Goal: Task Accomplishment & Management: Use online tool/utility

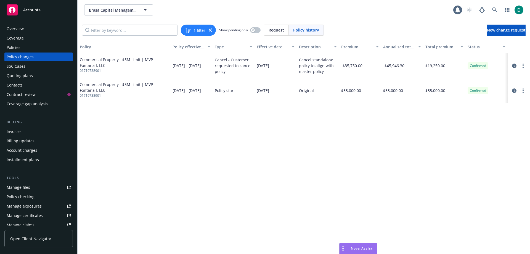
click at [351, 246] on span "Nova Assist" at bounding box center [362, 248] width 22 height 5
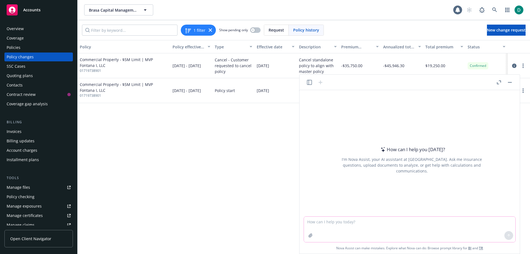
click at [342, 226] on textarea at bounding box center [409, 228] width 211 height 25
click at [500, 220] on textarea "I want to submit a request to my boss to approve and AI driven leadership cours…" at bounding box center [409, 228] width 211 height 25
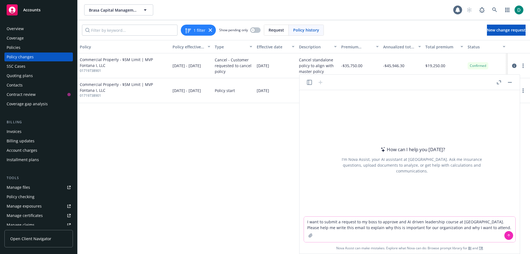
click at [500, 225] on textarea "I want to submit a request to my boss to approve and AI driven leadership cours…" at bounding box center [409, 228] width 211 height 25
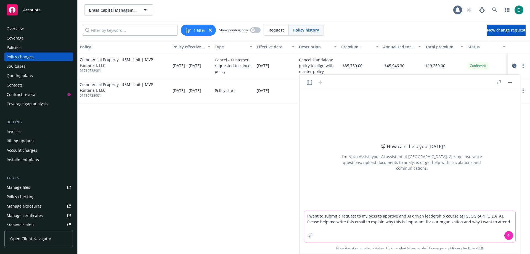
paste textarea "Good Morning Frannie: I came across this 6 week online course at Stanford regar…"
type textarea "I want to submit a request to my boss to approve and AI driven leadership cours…"
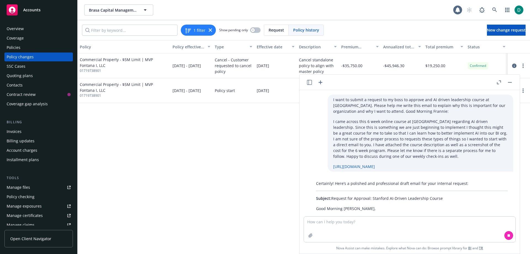
drag, startPoint x: 441, startPoint y: 193, endPoint x: 333, endPoint y: 195, distance: 108.5
click at [333, 195] on p "Subject: Request for Approval: Stanford AI-Driven Leadership Course" at bounding box center [412, 198] width 192 height 6
copy p "Request for Approval: Stanford AI-Driven Leadership Course"
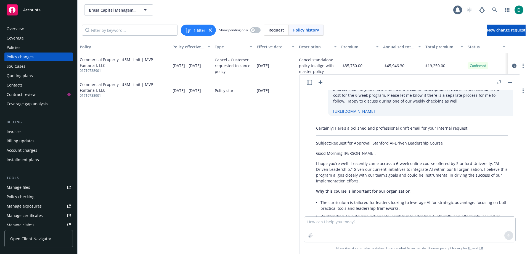
scroll to position [83, 0]
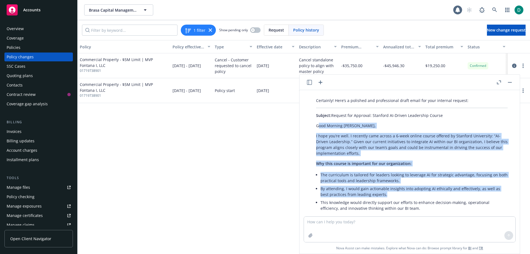
drag, startPoint x: 318, startPoint y: 120, endPoint x: 427, endPoint y: 189, distance: 128.5
click at [427, 189] on div "Certainly! Here’s a polished and professional draft email for your internal req…" at bounding box center [411, 219] width 203 height 249
click at [367, 123] on p "Good Morning Frannie," at bounding box center [412, 126] width 192 height 6
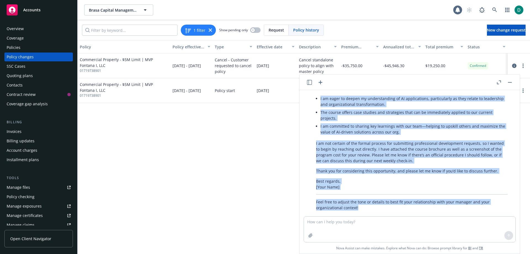
scroll to position [217, 0]
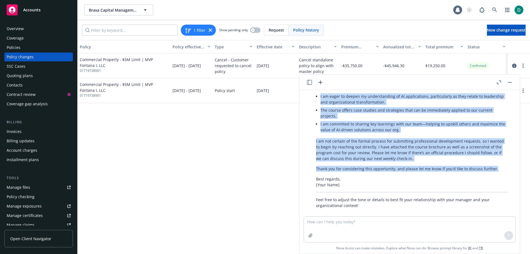
drag, startPoint x: 316, startPoint y: 120, endPoint x: 498, endPoint y: 162, distance: 186.6
click at [498, 162] on div "Certainly! Here’s a polished and professional draft email for your internal req…" at bounding box center [411, 85] width 203 height 249
copy div "Good Morning Frannie, I hope you’re well. I recently came across a 6-week onlin…"
click at [512, 82] on button "button" at bounding box center [509, 82] width 7 height 7
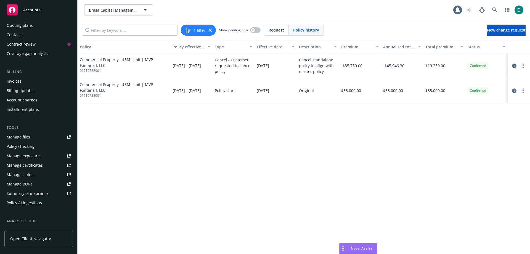
scroll to position [55, 0]
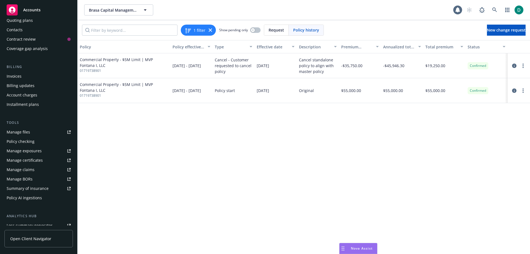
click at [39, 195] on div "Policy AI ingestions" at bounding box center [24, 197] width 35 height 9
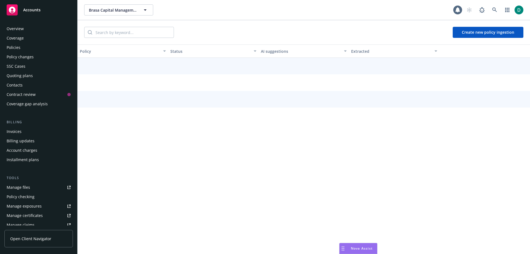
scroll to position [117, 0]
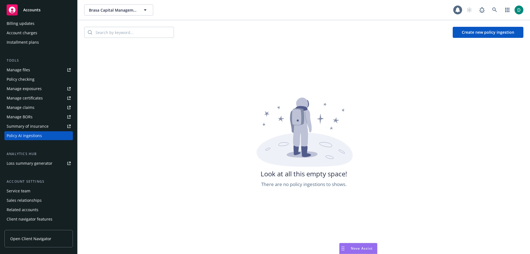
click at [493, 31] on button "Create new policy ingestion" at bounding box center [488, 32] width 71 height 11
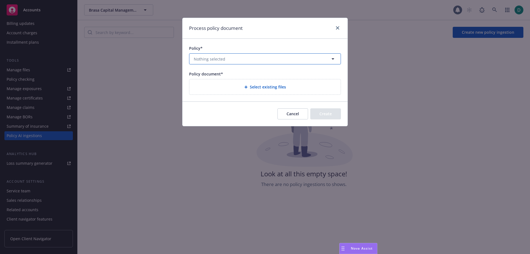
click at [242, 55] on button "Nothing selected" at bounding box center [265, 58] width 152 height 11
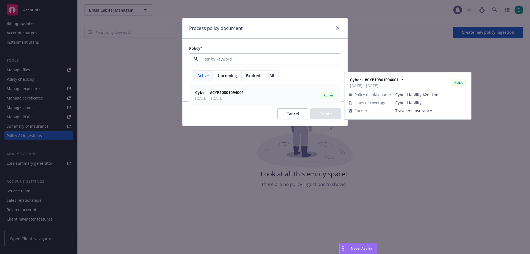
click at [223, 93] on strong "Cyber - #CYB10801094001" at bounding box center [219, 92] width 49 height 5
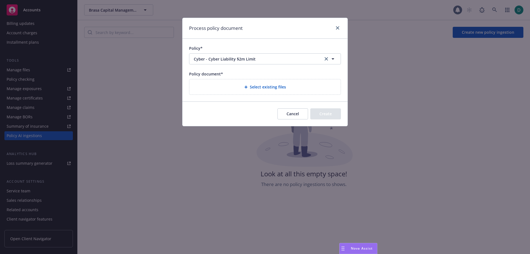
click at [263, 90] on div "Select existing files" at bounding box center [265, 87] width 142 height 6
select select "Policy"
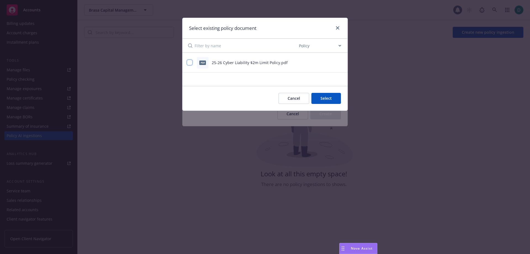
click at [192, 63] on input "checkbox" at bounding box center [190, 63] width 6 height 6
checkbox input "true"
drag, startPoint x: 279, startPoint y: 97, endPoint x: 320, endPoint y: 97, distance: 40.8
click at [320, 97] on div "Cancel Select 1 file" at bounding box center [304, 98] width 73 height 11
click at [321, 98] on button "Select 1 file" at bounding box center [321, 98] width 40 height 11
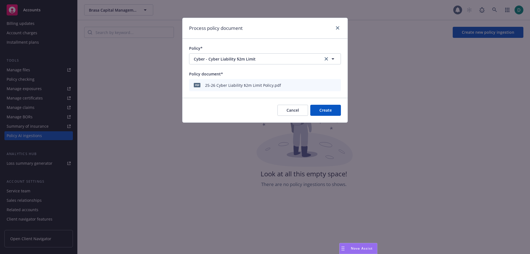
click at [289, 108] on button "Cancel" at bounding box center [292, 110] width 31 height 11
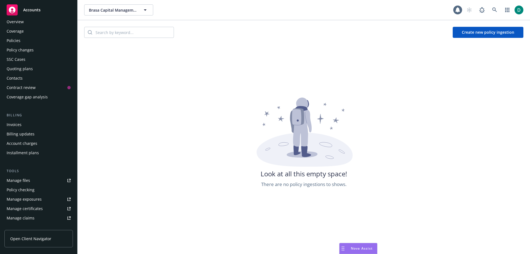
scroll to position [0, 0]
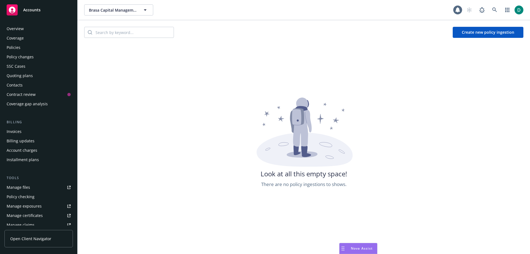
click at [17, 47] on div "Policies" at bounding box center [14, 47] width 14 height 9
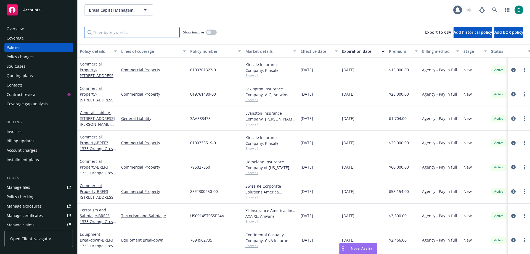
click at [115, 31] on input "Filter by keyword..." at bounding box center [131, 32] width 95 height 11
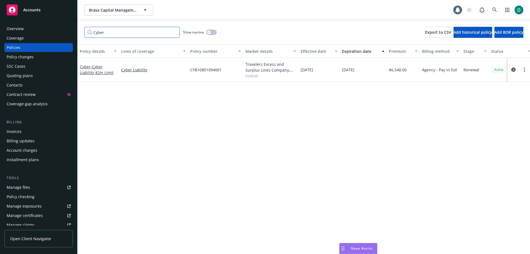
type input "Cyber"
click at [97, 70] on div "Cyber - Cyber Liability $2m Limit" at bounding box center [98, 70] width 37 height 12
click at [98, 68] on span "- Cyber Liability $2m Limit" at bounding box center [97, 69] width 34 height 11
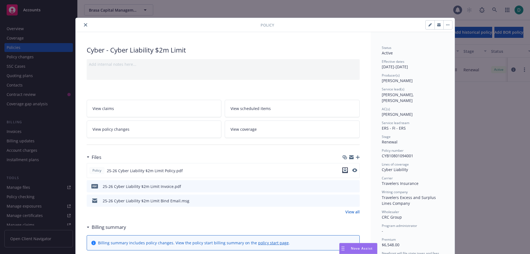
click at [343, 168] on icon "download file" at bounding box center [345, 170] width 4 height 4
click at [84, 26] on icon "close" at bounding box center [85, 24] width 3 height 3
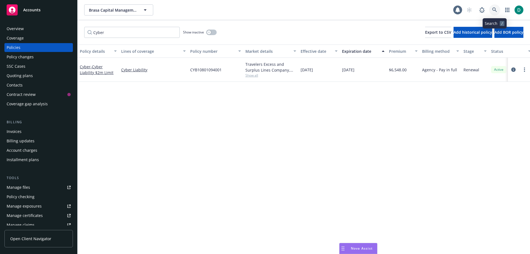
click at [493, 10] on icon at bounding box center [494, 9] width 5 height 5
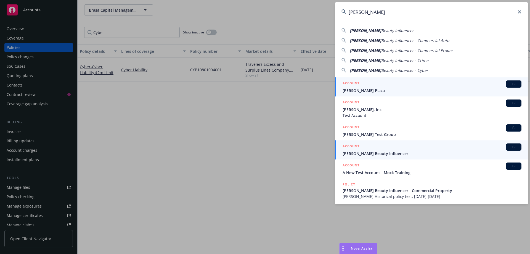
type input "Dawn Beasley"
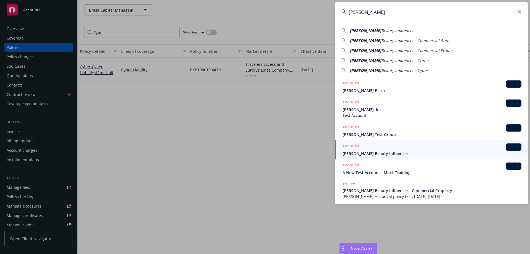
click at [377, 151] on span "Dawn Beasley Beauty Influencer" at bounding box center [431, 153] width 179 height 6
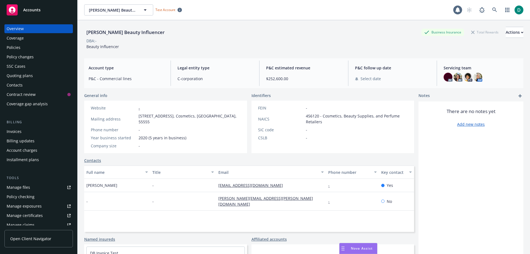
click at [14, 47] on div "Policies" at bounding box center [14, 47] width 14 height 9
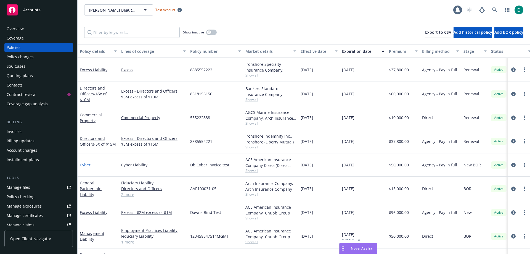
click at [83, 164] on link "Cyber" at bounding box center [85, 164] width 11 height 5
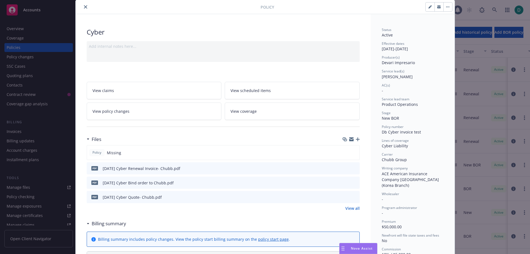
scroll to position [28, 0]
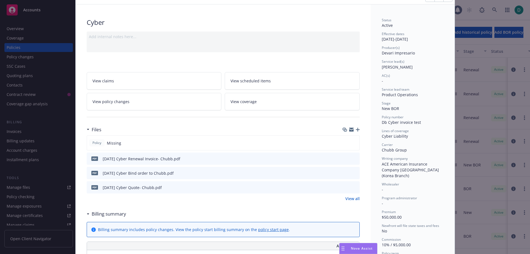
click at [356, 130] on icon "button" at bounding box center [358, 129] width 4 height 4
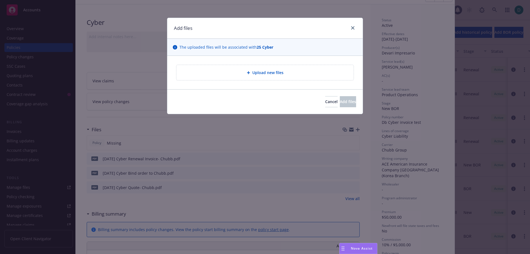
click at [264, 71] on span "Upload new files" at bounding box center [267, 73] width 31 height 6
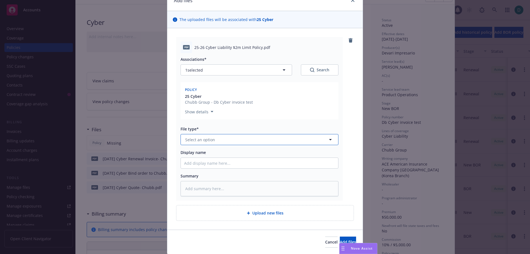
click at [202, 141] on span "Select an option" at bounding box center [200, 140] width 30 height 6
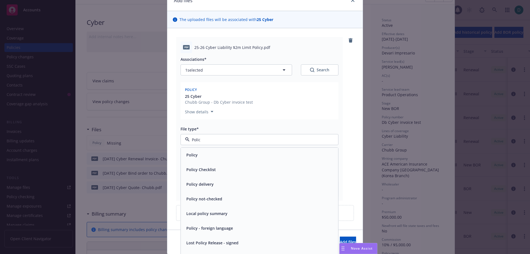
type input "Policy"
click at [190, 151] on div "Policy" at bounding box center [191, 155] width 15 height 8
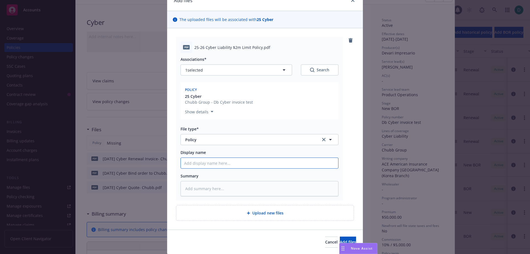
click at [205, 160] on input "Display name" at bounding box center [259, 163] width 157 height 10
type textarea "x"
type input "2"
type textarea "x"
type input "25"
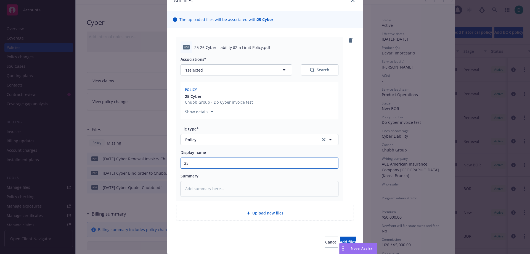
type textarea "x"
type input "25-"
type textarea "x"
type input "25-2"
type textarea "x"
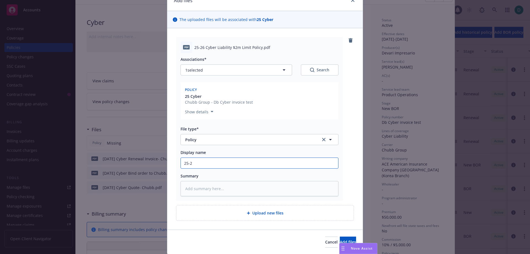
type input "25-26"
type textarea "x"
type input "25-26"
type textarea "x"
type input "25-26 C"
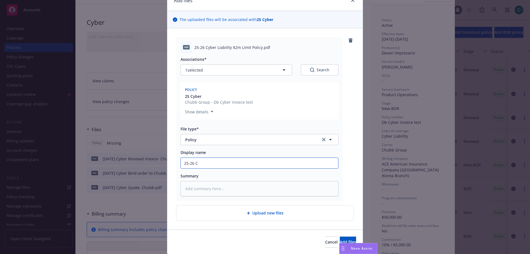
type textarea "x"
type input "25-26 Cy"
type textarea "x"
type input "25-26 Cyb"
type textarea "x"
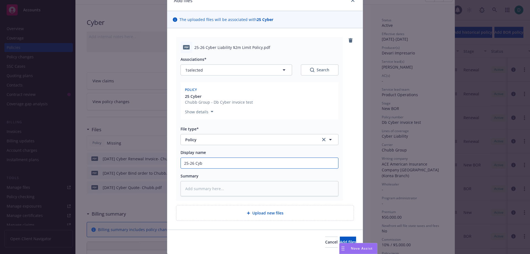
type input "25-26 Cybe"
type textarea "x"
type input "25-26 Cyber"
type textarea "x"
type input "25-26 Cyber"
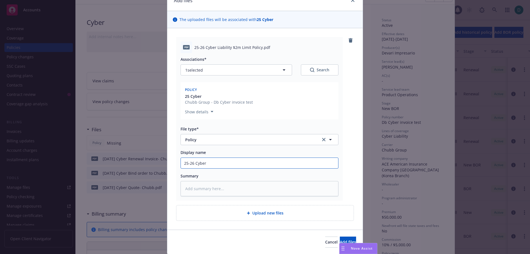
type textarea "x"
type input "25-26 Cyber L"
type textarea "x"
type input "25-26 Cyber Li"
type textarea "x"
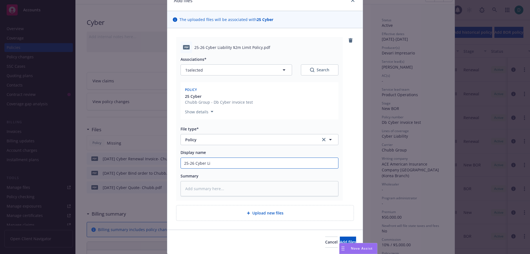
type input "25-26 Cyber Lia"
type textarea "x"
type input "25-26 Cyber Liab"
type textarea "x"
type input "25-26 Cyber Liabi"
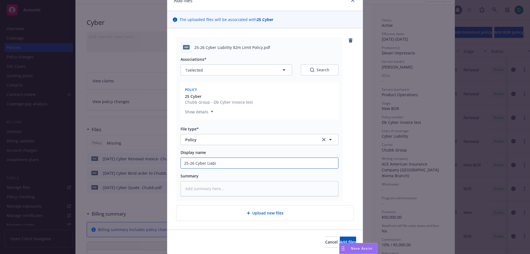
type textarea "x"
type input "25-26 Cyber Liabil"
type textarea "x"
type input "25-26 Cyber Liabili"
type textarea "x"
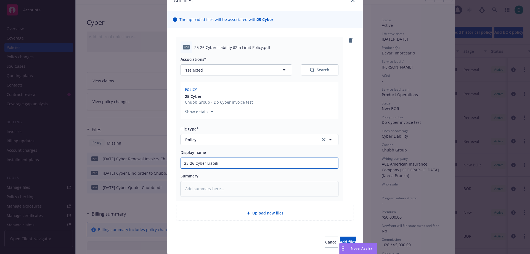
type input "25-26 Cyber Liabilit"
type textarea "x"
type input "25-26 Cyber Liability"
type textarea "x"
type input "25-26 Cyber Liability"
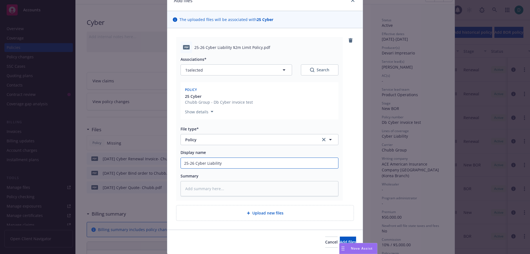
type textarea "x"
type input "25-26 Cyber Liability $"
type textarea "x"
type input "25-26 Cyber Liability $2"
type textarea "x"
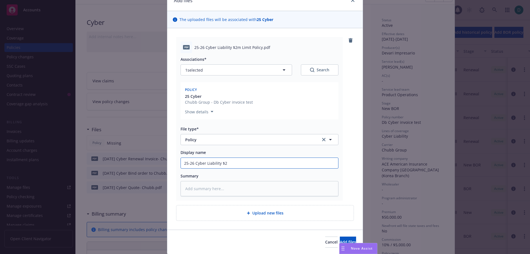
type input "25-26 Cyber Liability $2M"
type textarea "x"
type input "25-26 Cyber Liability $2M"
type textarea "x"
type input "25-26 Cyber Liability $2M L"
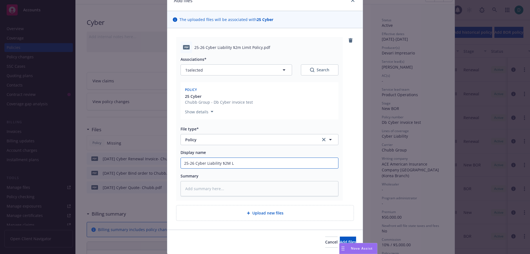
type textarea "x"
type input "25-26 Cyber Liability $2M Li"
type textarea "x"
type input "25-26 Cyber Liability $2M Lim"
type textarea "x"
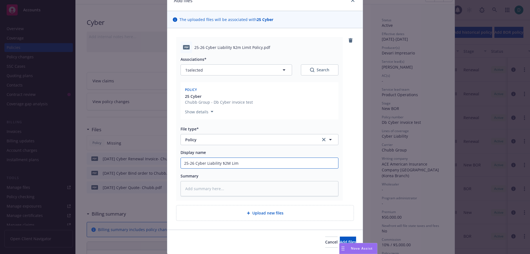
type input "25-26 Cyber Liability $2M Limi"
type textarea "x"
type input "25-26 Cyber Liability $2M Limit"
type textarea "x"
type input "25-26 Cyber Liability $2M Limit"
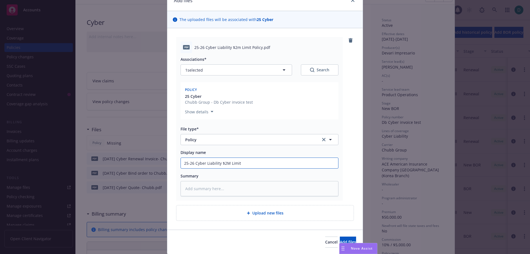
type textarea "x"
type input "25-26 Cyber Liability $2M Limit P"
type textarea "x"
type input "25-26 Cyber Liability $2M Limit Po"
type textarea "x"
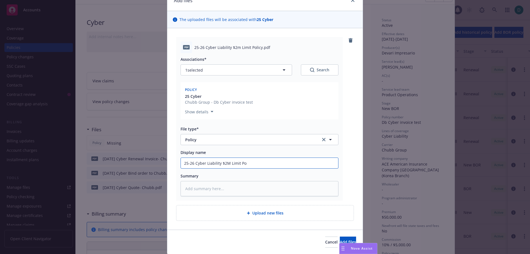
type input "25-26 Cyber Liability $2M Limit Pol"
type textarea "x"
type input "25-26 Cyber Liability $2M Limit Poli"
type textarea "x"
type input "25-26 Cyber Liability $2M Limit Polic"
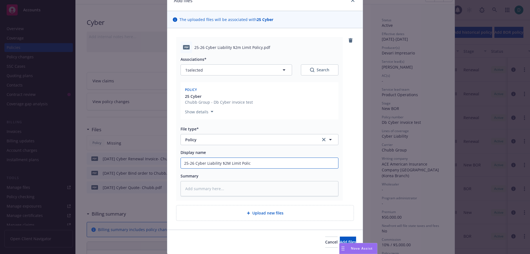
type textarea "x"
type input "25-26 Cyber Liability $2M Limit Policy"
click at [340, 240] on span "Add files" at bounding box center [348, 241] width 16 height 5
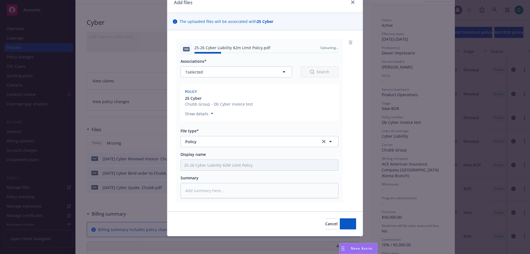
type textarea "x"
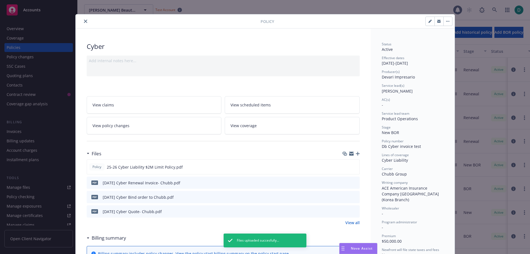
scroll to position [0, 0]
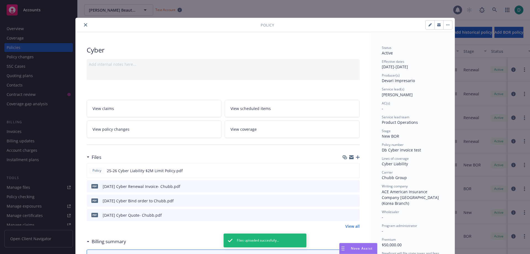
click at [84, 25] on icon "close" at bounding box center [85, 24] width 3 height 3
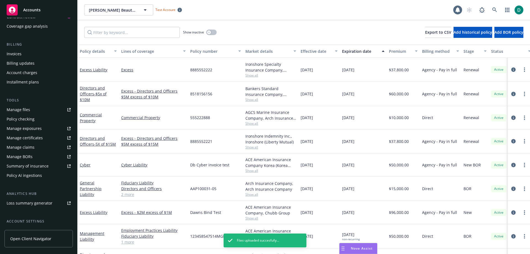
scroll to position [83, 0]
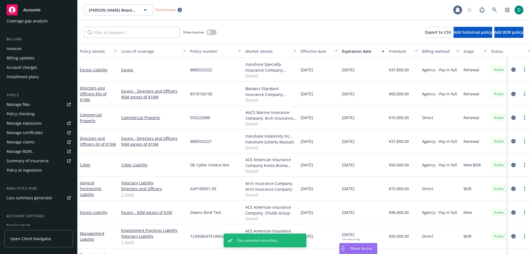
click at [27, 172] on div "Policy AI ingestions" at bounding box center [24, 170] width 35 height 9
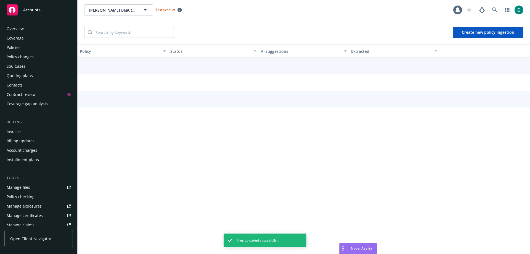
scroll to position [117, 0]
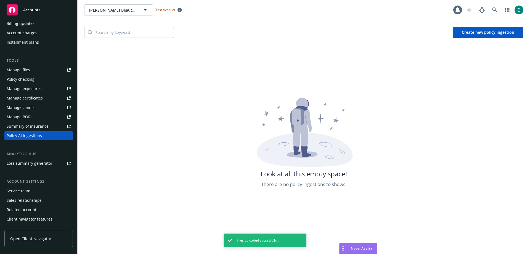
click at [453, 33] on button "Create new policy ingestion" at bounding box center [488, 32] width 71 height 11
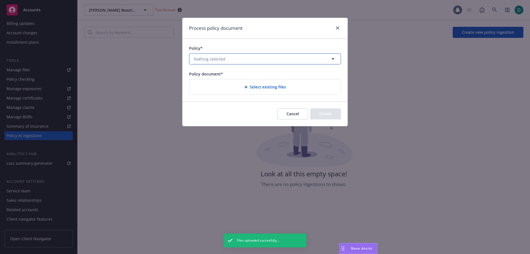
click at [238, 58] on button "Nothing selected" at bounding box center [265, 58] width 152 height 11
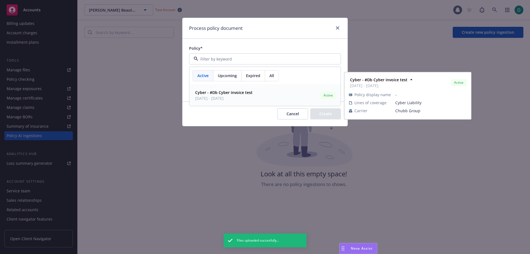
click at [217, 94] on strong "Cyber - #Db Cyber invoice test" at bounding box center [223, 92] width 57 height 5
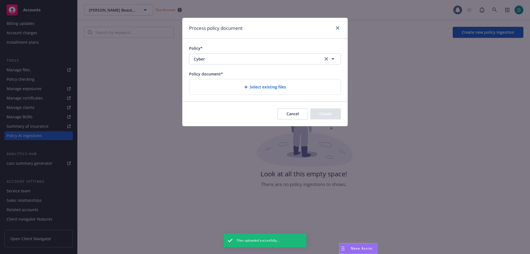
click at [247, 87] on icon at bounding box center [245, 87] width 3 height 3
select select "Policy"
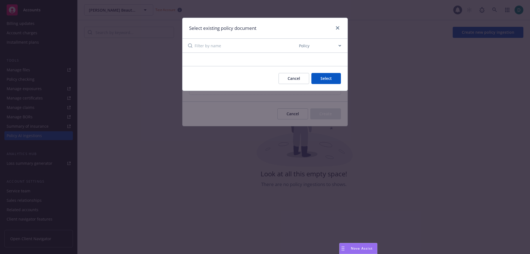
click at [339, 45] on select "All file types Agreements Allocations Annual Service Cycle - Financial snapshot…" at bounding box center [320, 45] width 44 height 11
click at [298, 40] on select "All file types Agreements Allocations Annual Service Cycle - Financial snapshot…" at bounding box center [320, 45] width 44 height 11
click at [235, 72] on div "Cancel Select" at bounding box center [264, 78] width 165 height 25
click at [299, 79] on button "Cancel" at bounding box center [293, 78] width 31 height 11
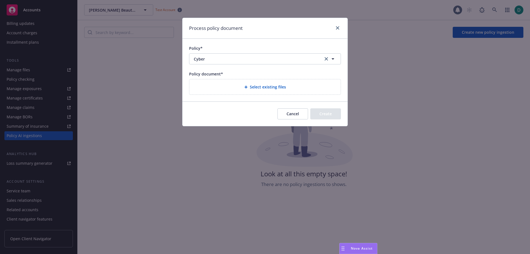
click at [254, 86] on span "Select existing files" at bounding box center [268, 87] width 36 height 6
select select "Policy"
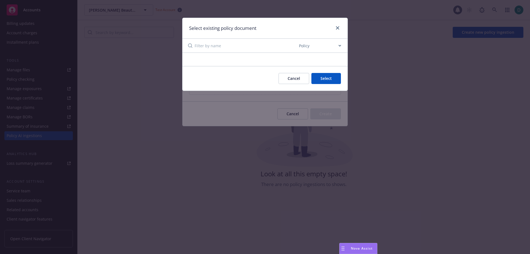
click at [291, 79] on button "Cancel" at bounding box center [293, 78] width 31 height 11
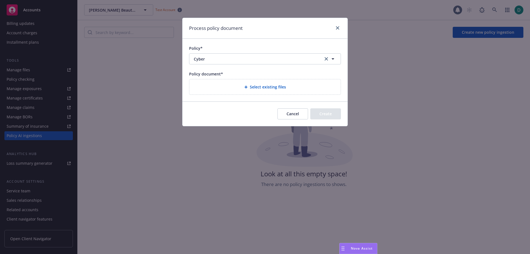
click at [295, 113] on button "Cancel" at bounding box center [292, 113] width 31 height 11
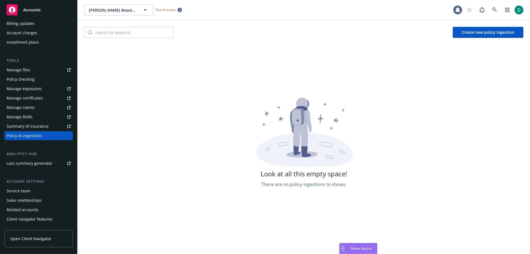
click at [499, 34] on button "Create new policy ingestion" at bounding box center [488, 32] width 71 height 11
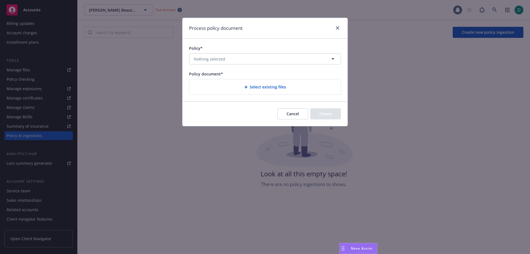
click at [272, 86] on span "Select existing files" at bounding box center [268, 87] width 36 height 6
select select "Policy"
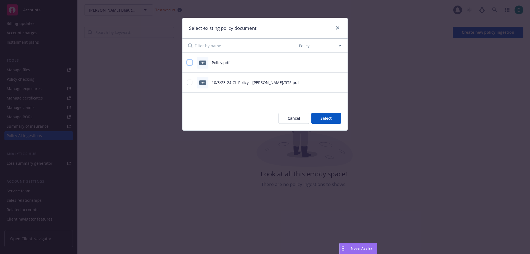
click at [191, 62] on input "checkbox" at bounding box center [190, 63] width 6 height 6
checkbox input "true"
click at [288, 119] on button "Cancel" at bounding box center [283, 118] width 31 height 11
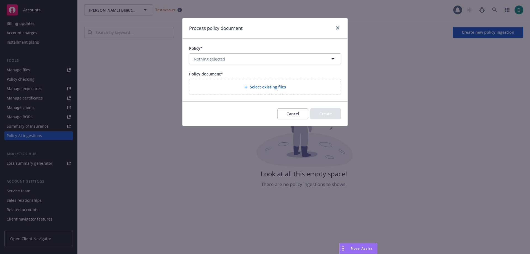
click at [293, 113] on button "Cancel" at bounding box center [292, 113] width 31 height 11
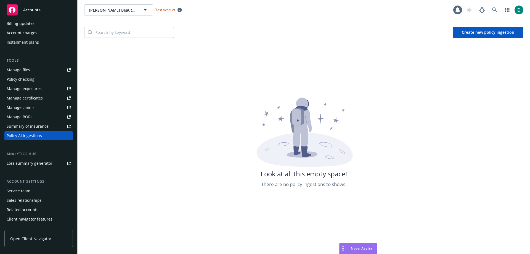
click at [473, 33] on button "Create new policy ingestion" at bounding box center [488, 32] width 71 height 11
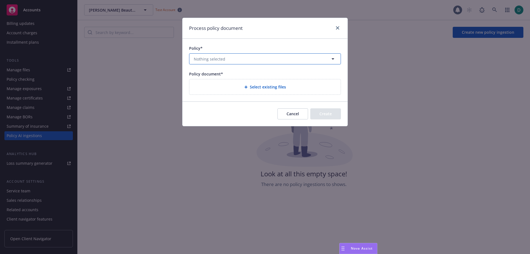
click at [239, 64] on button "Nothing selected" at bounding box center [265, 58] width 152 height 11
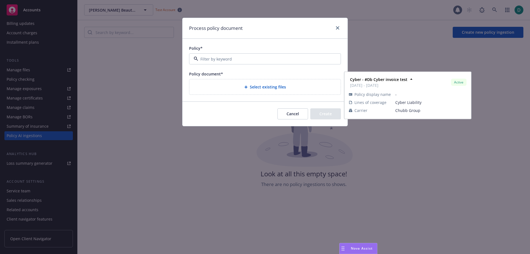
click at [217, 97] on span "03/22/2025 - 03/22/2026" at bounding box center [223, 98] width 57 height 6
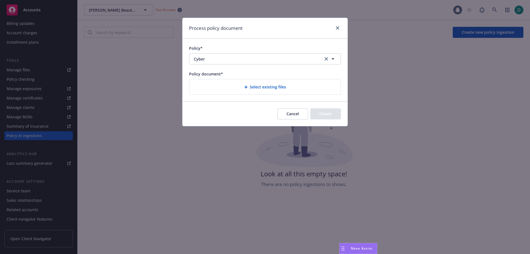
click at [272, 85] on span "Select existing files" at bounding box center [268, 87] width 36 height 6
select select "Policy"
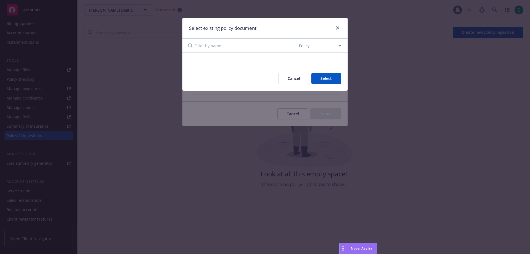
click at [328, 81] on button "Select" at bounding box center [326, 78] width 30 height 11
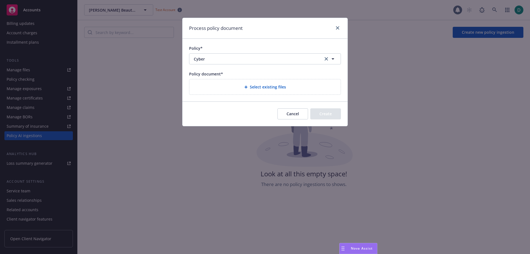
click at [267, 87] on span "Select existing files" at bounding box center [268, 87] width 36 height 6
select select "Policy"
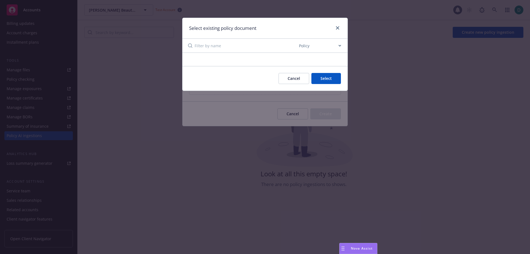
click at [210, 58] on div at bounding box center [264, 59] width 165 height 13
click at [205, 44] on input at bounding box center [246, 46] width 103 height 14
drag, startPoint x: 326, startPoint y: 46, endPoint x: 334, endPoint y: 46, distance: 7.7
click at [326, 46] on select "All file types Agreements Allocations Annual Service Cycle - Financial snapshot…" at bounding box center [320, 45] width 44 height 11
select select
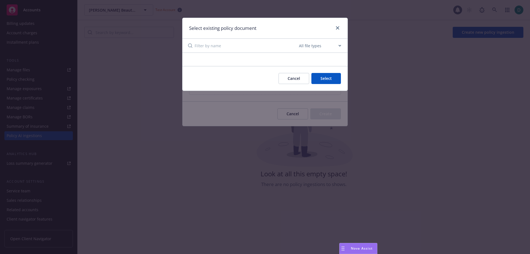
click at [298, 40] on select "All file types Agreements Allocations Annual Service Cycle - Financial snapshot…" at bounding box center [320, 45] width 44 height 11
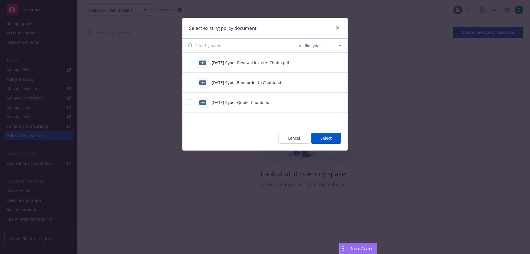
click at [303, 137] on button "Cancel" at bounding box center [293, 137] width 31 height 11
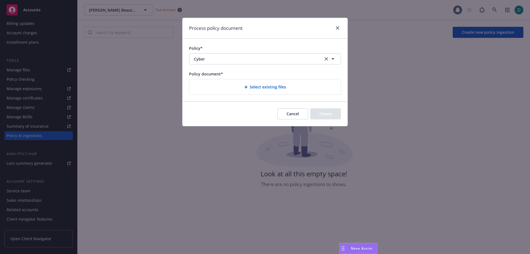
click at [286, 108] on div "Cancel Create" at bounding box center [264, 113] width 165 height 25
click at [289, 109] on button "Cancel" at bounding box center [292, 113] width 31 height 11
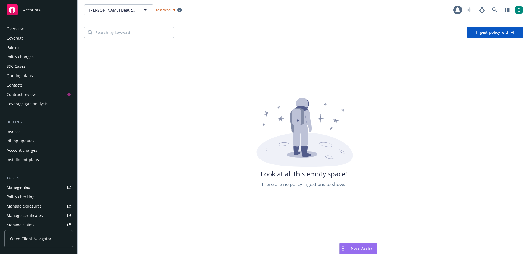
scroll to position [117, 0]
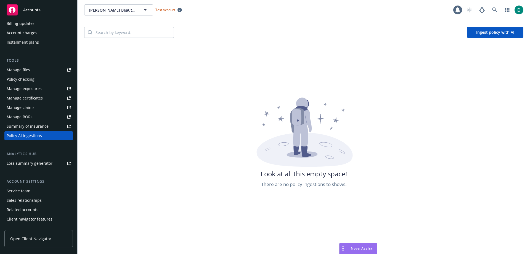
click at [486, 33] on button "Ingest policy with AI" at bounding box center [495, 32] width 56 height 11
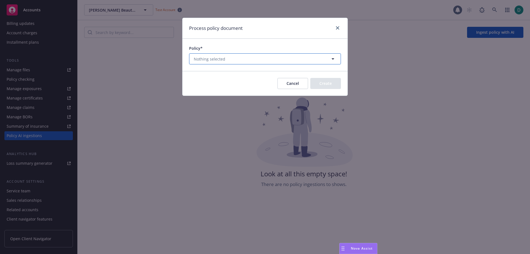
click at [245, 57] on button "Nothing selected" at bounding box center [265, 58] width 152 height 11
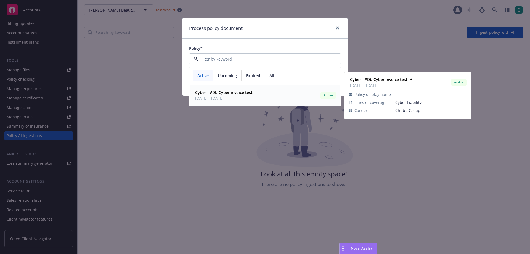
click at [222, 91] on strong "Cyber - #Db Cyber invoice test" at bounding box center [223, 92] width 57 height 5
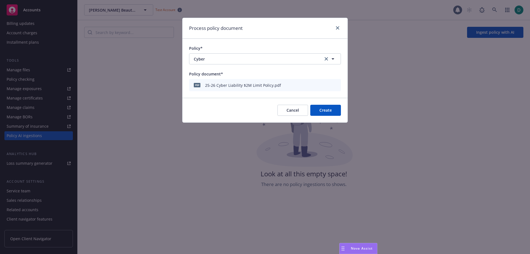
click at [324, 108] on button "Create" at bounding box center [325, 110] width 31 height 11
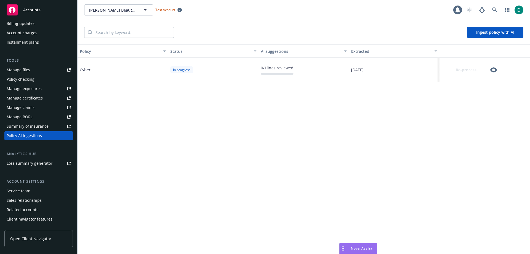
click at [365, 246] on span "Nova Assist" at bounding box center [362, 248] width 22 height 5
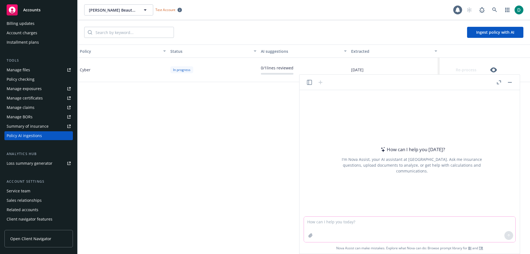
drag, startPoint x: 367, startPoint y: 225, endPoint x: 370, endPoint y: 220, distance: 5.3
click at [367, 224] on textarea at bounding box center [409, 228] width 211 height 25
type textarea "What term could we use for a beta technology launch that doesnt have the word b…"
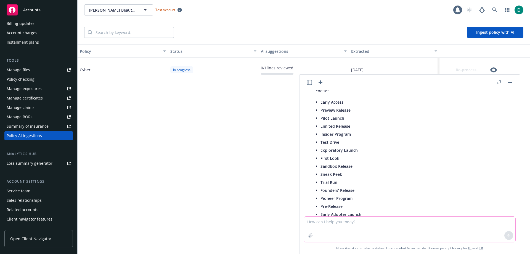
scroll to position [59, 0]
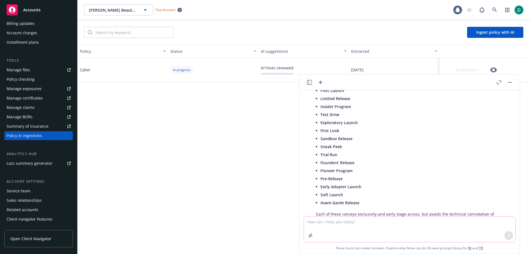
click at [353, 224] on textarea at bounding box center [409, 228] width 211 height 25
type textarea "Is there a way in Excel"
click at [239, 160] on div "Policy Status AI suggestions Extracted Cyber In progress 0 / 1 lines reviewed 0…" at bounding box center [304, 171] width 452 height 254
click at [508, 81] on button "button" at bounding box center [509, 82] width 7 height 7
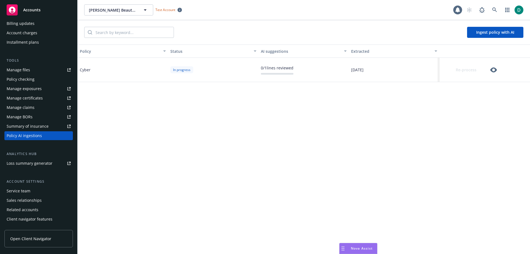
scroll to position [87, 0]
click at [491, 70] on icon "button" at bounding box center [493, 70] width 7 height 7
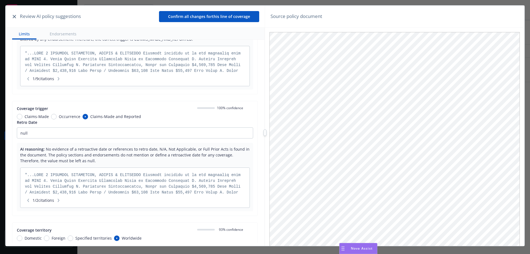
scroll to position [138, 0]
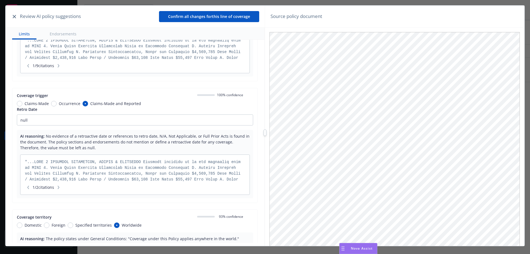
radio input "false"
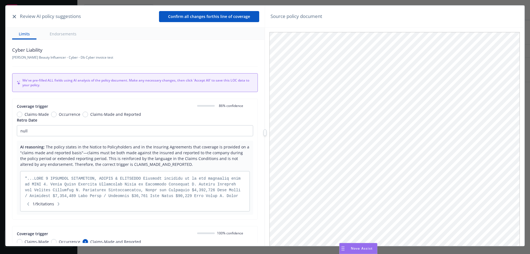
scroll to position [138, 0]
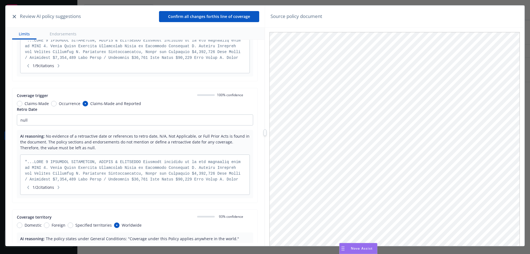
radio input "false"
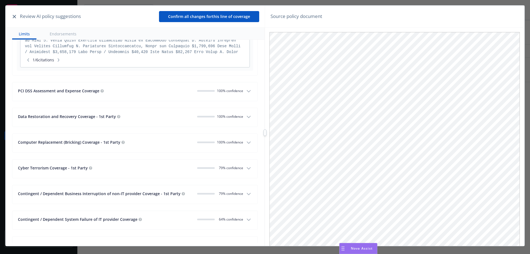
scroll to position [607, 0]
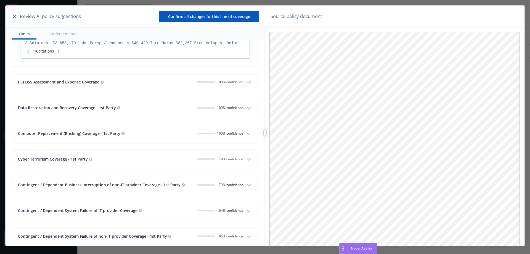
click at [245, 158] on icon "button" at bounding box center [248, 159] width 7 height 7
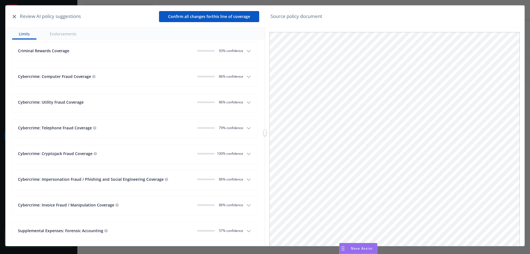
scroll to position [911, 0]
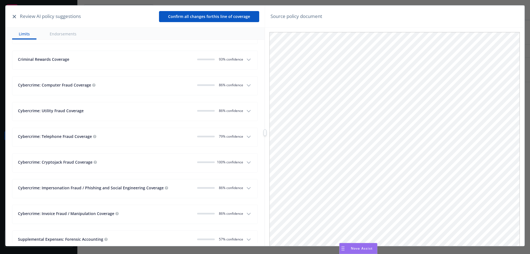
click at [245, 136] on icon "button" at bounding box center [248, 136] width 7 height 7
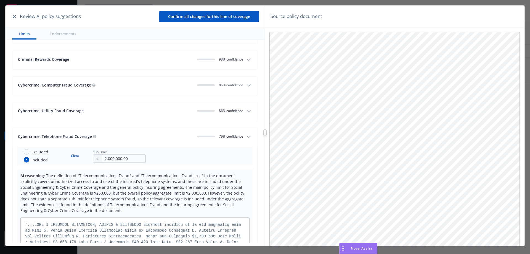
radio input "false"
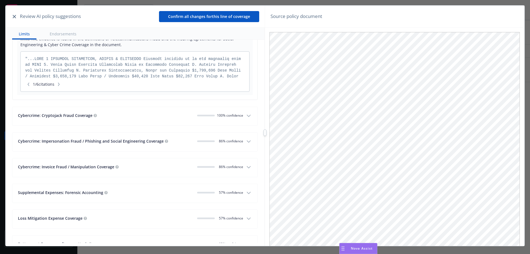
scroll to position [1104, 0]
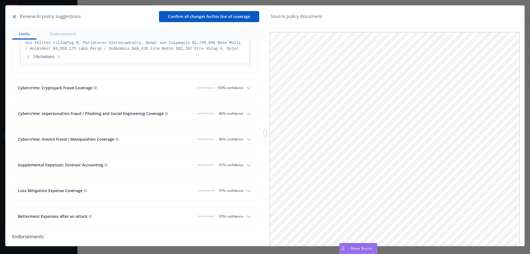
click at [245, 165] on icon "button" at bounding box center [248, 165] width 7 height 7
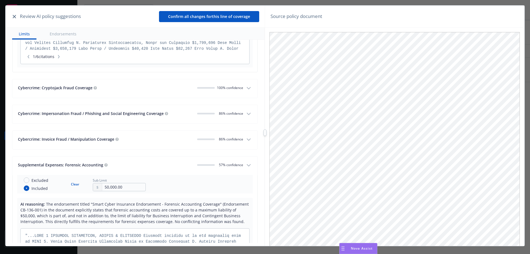
scroll to position [1076, 0]
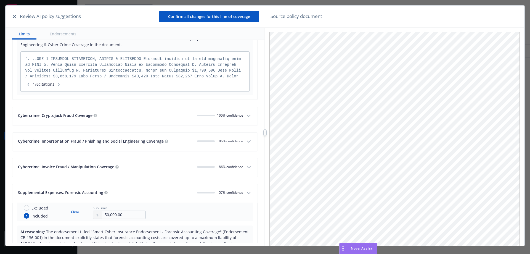
click at [208, 17] on button "Confirm all changes for this line of coverage" at bounding box center [209, 16] width 100 height 11
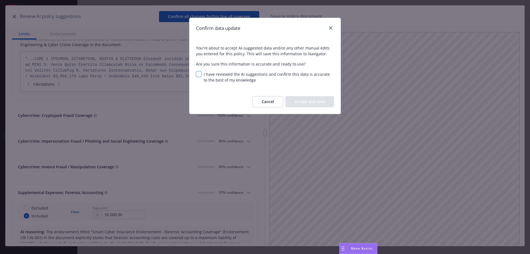
click at [198, 75] on input "I have reviewed the AI suggestions and confirm this data is accurate to the bes…" at bounding box center [199, 74] width 6 height 6
checkbox input "true"
click at [312, 101] on button "Accept and save" at bounding box center [309, 101] width 49 height 11
radio input "false"
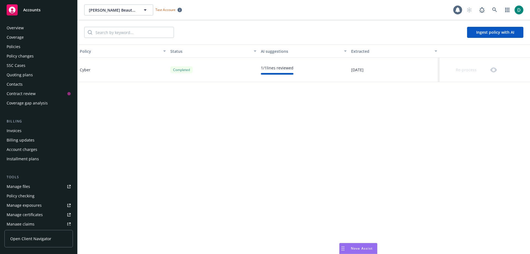
scroll to position [0, 0]
click at [15, 47] on div "Policies" at bounding box center [14, 47] width 14 height 9
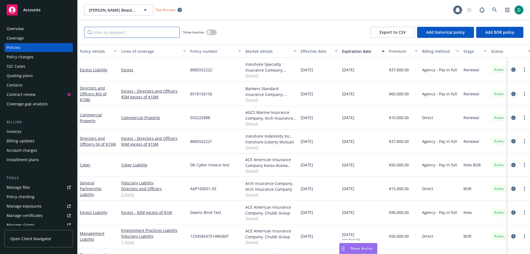
click at [116, 32] on input "Filter by keyword..." at bounding box center [131, 32] width 95 height 11
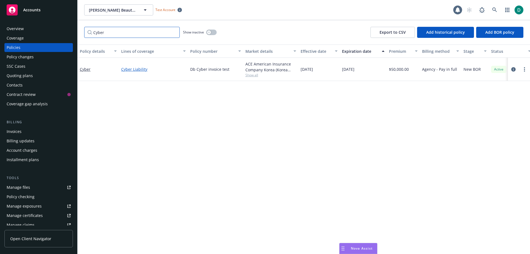
type input "Cyber"
click at [133, 68] on link "Cyber Liability" at bounding box center [153, 69] width 65 height 6
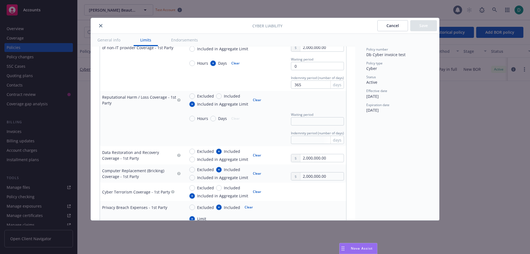
scroll to position [718, 0]
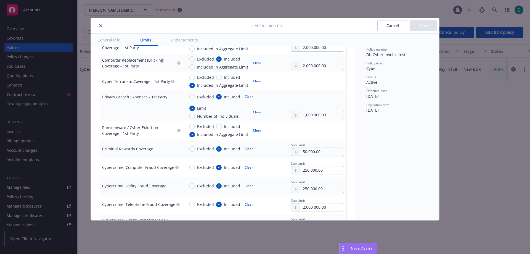
click at [184, 38] on button "Endorsements" at bounding box center [184, 40] width 40 height 12
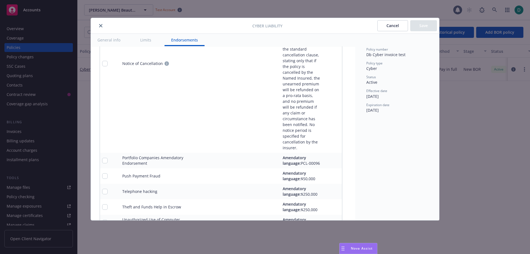
scroll to position [1773, 0]
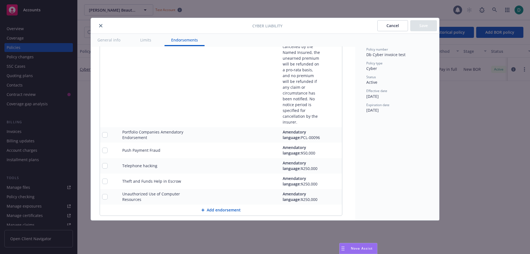
click at [394, 25] on button "Cancel" at bounding box center [392, 25] width 31 height 11
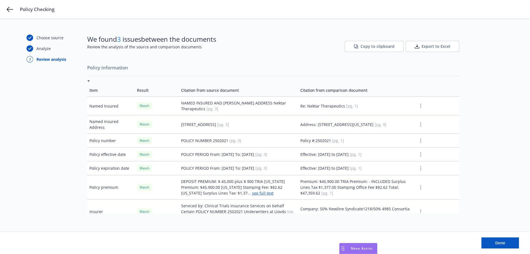
scroll to position [1130, 0]
